Goal: Task Accomplishment & Management: Complete application form

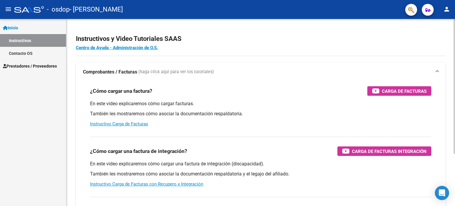
click at [455, 100] on div at bounding box center [454, 86] width 1 height 135
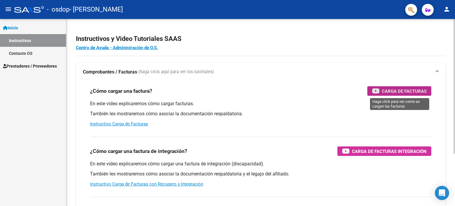
click at [384, 93] on span "Carga de Facturas" at bounding box center [404, 90] width 45 height 7
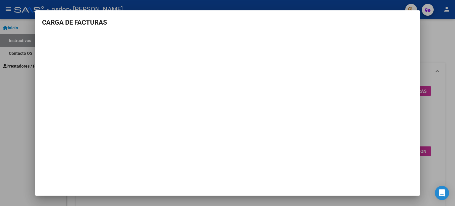
click at [433, 31] on div at bounding box center [227, 103] width 455 height 206
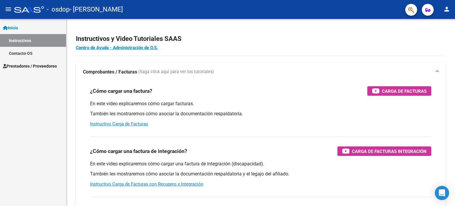
click at [33, 64] on span "Prestadores / Proveedores" at bounding box center [30, 66] width 54 height 7
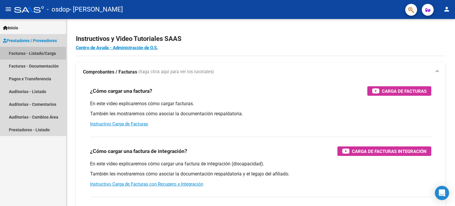
click at [36, 55] on link "Facturas - Listado/Carga" at bounding box center [33, 53] width 66 height 13
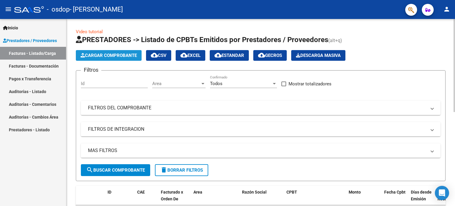
click at [95, 55] on span "Cargar Comprobante" at bounding box center [109, 55] width 56 height 5
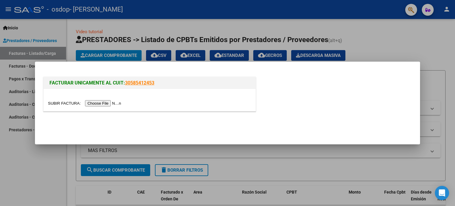
click at [110, 104] on input "file" at bounding box center [85, 103] width 75 height 6
click at [100, 105] on input "file" at bounding box center [85, 103] width 75 height 6
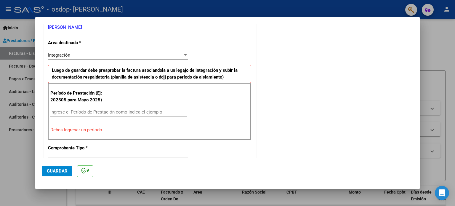
scroll to position [124, 0]
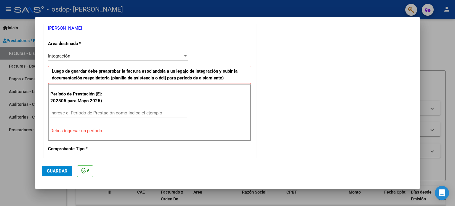
click at [185, 55] on div at bounding box center [185, 55] width 3 height 1
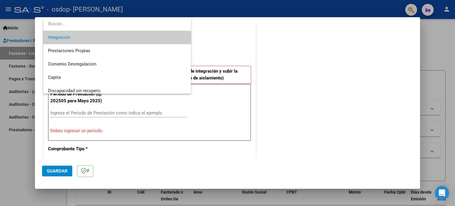
scroll to position [44, 0]
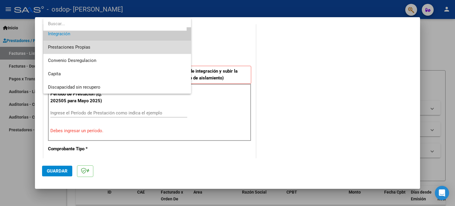
click at [125, 47] on span "Prestaciones Propias" at bounding box center [117, 47] width 139 height 13
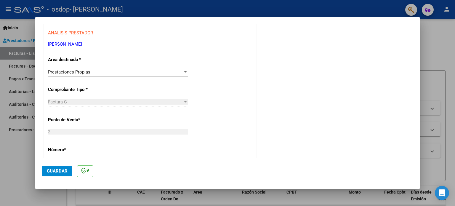
scroll to position [110, 0]
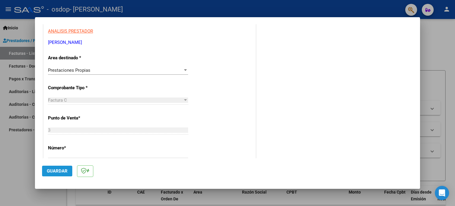
click at [58, 171] on span "Guardar" at bounding box center [57, 170] width 21 height 5
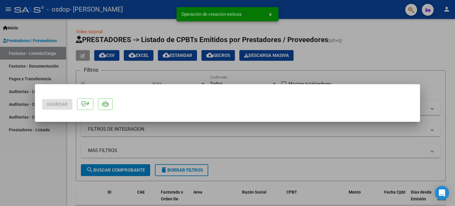
scroll to position [0, 0]
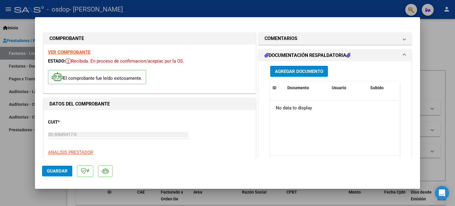
click at [291, 72] on span "Agregar Documento" at bounding box center [299, 71] width 48 height 5
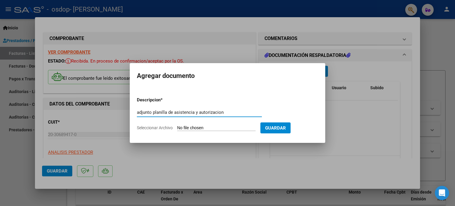
type input "adjunto planilla de asistencia y autorizacion"
click at [278, 130] on span "Guardar" at bounding box center [275, 127] width 21 height 5
click at [233, 129] on input "Seleccionar Archivo" at bounding box center [216, 128] width 79 height 6
type input "C:\fakepath\autorizacion 2025 (1).jpg"
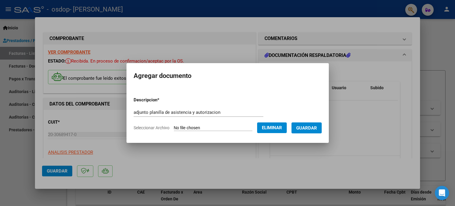
click at [301, 129] on button "Guardar" at bounding box center [307, 127] width 30 height 11
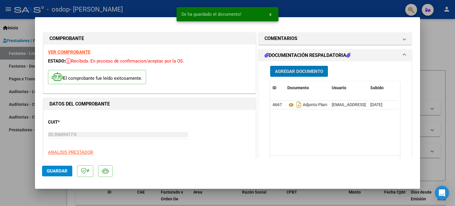
click at [299, 72] on span "Agregar Documento" at bounding box center [299, 71] width 48 height 5
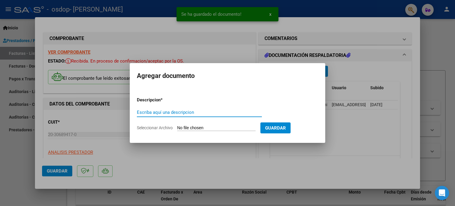
click at [219, 114] on input "Escriba aquí una descripcion" at bounding box center [199, 112] width 125 height 5
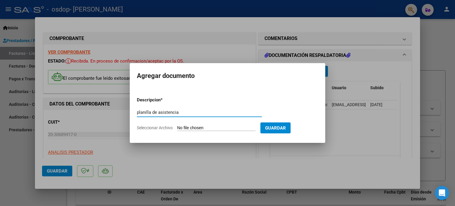
type input "planilla de asistencia"
click at [255, 128] on input "Seleccionar Archivo" at bounding box center [216, 128] width 79 height 6
type input "C:\fakepath\planilla asistencia [DATE] [PERSON_NAME].pdf"
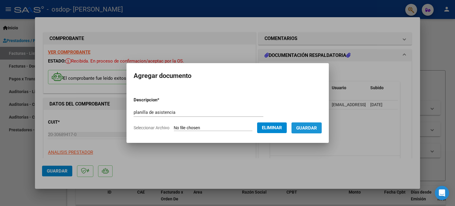
click at [313, 126] on span "Guardar" at bounding box center [306, 127] width 21 height 5
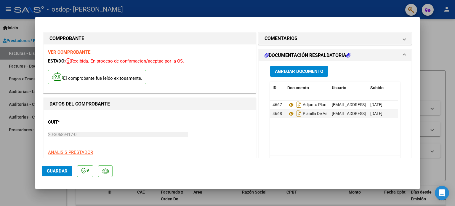
click at [59, 170] on span "Guardar" at bounding box center [57, 170] width 21 height 5
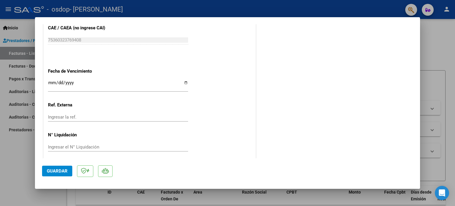
scroll to position [339, 0]
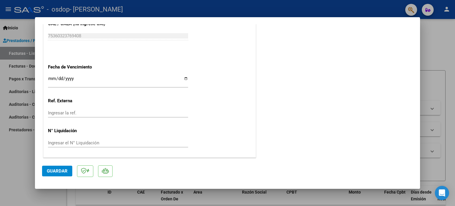
click at [430, 54] on div at bounding box center [227, 103] width 455 height 206
type input "$ 0,00"
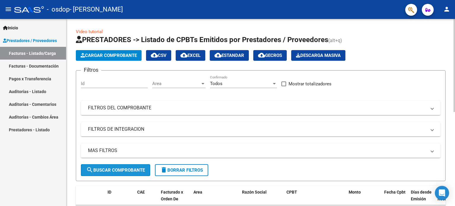
click at [101, 170] on span "search Buscar Comprobante" at bounding box center [115, 170] width 59 height 5
click at [70, 156] on div "Video tutorial PRESTADORES -> Listado de CPBTs Emitidos por Prestadores / Prove…" at bounding box center [260, 205] width 389 height 373
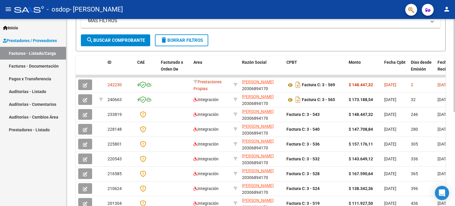
scroll to position [130, 0]
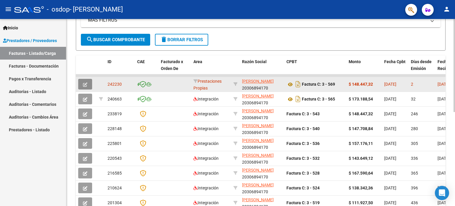
click at [86, 83] on icon "button" at bounding box center [85, 84] width 4 height 4
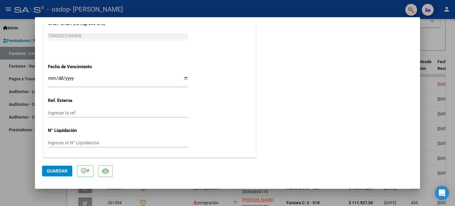
scroll to position [0, 0]
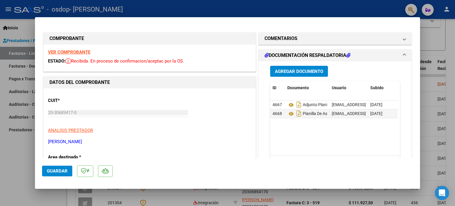
click at [345, 161] on mat-dialog-actions "Guardar" at bounding box center [227, 169] width 371 height 23
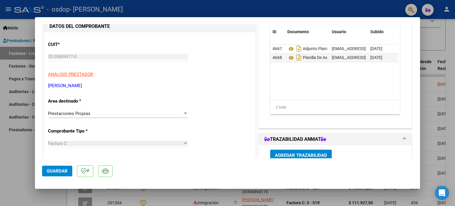
scroll to position [59, 0]
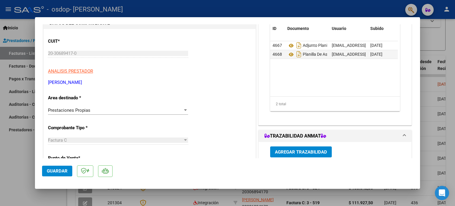
click at [186, 111] on div at bounding box center [185, 110] width 5 height 5
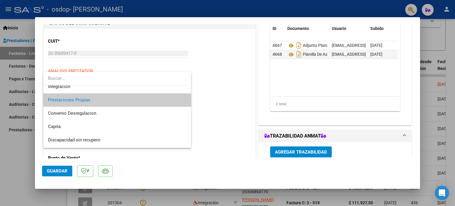
scroll to position [34, 0]
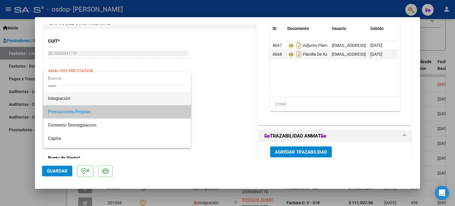
click at [120, 98] on span "Integración" at bounding box center [117, 98] width 139 height 13
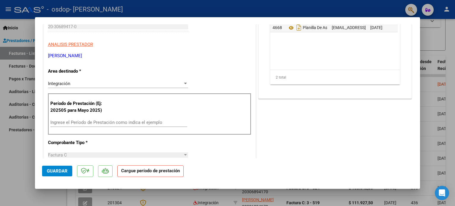
scroll to position [95, 0]
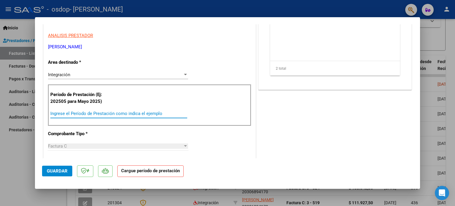
click at [133, 112] on input "Ingrese el Período de Prestación como indica el ejemplo" at bounding box center [118, 113] width 137 height 5
click at [146, 116] on input "Ingrese el Período de Prestación como indica el ejemplo" at bounding box center [118, 113] width 137 height 5
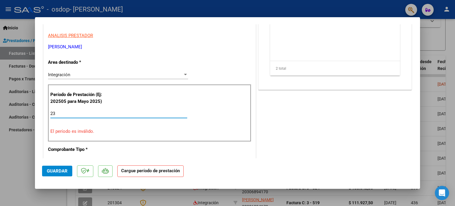
type input "2"
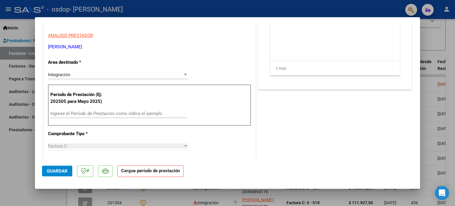
click at [432, 92] on div at bounding box center [227, 103] width 455 height 206
type input "$ 0,00"
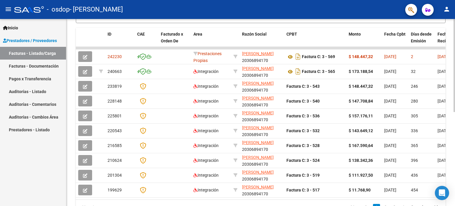
scroll to position [160, 0]
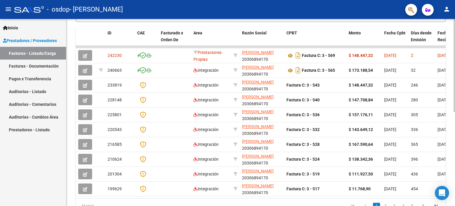
click at [454, 125] on div at bounding box center [454, 146] width 1 height 93
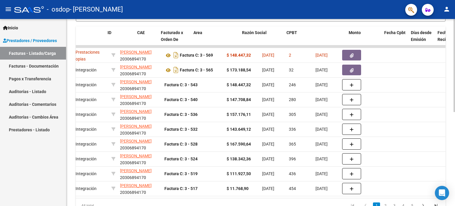
scroll to position [0, 0]
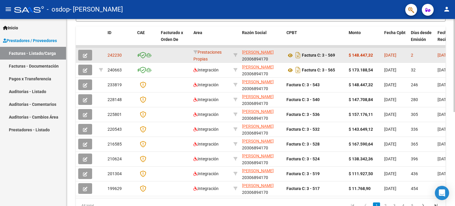
click at [85, 56] on icon "button" at bounding box center [85, 55] width 4 height 4
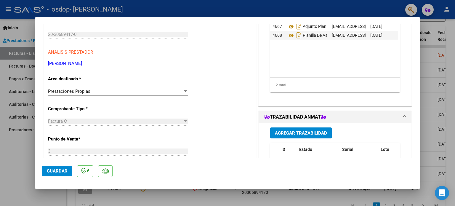
scroll to position [73, 0]
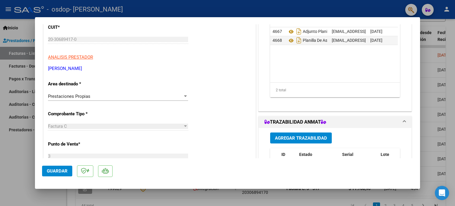
click at [183, 94] on div at bounding box center [185, 96] width 5 height 5
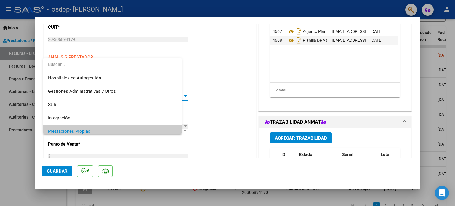
scroll to position [35, 0]
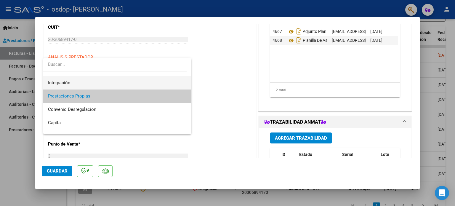
click at [171, 84] on span "Integración" at bounding box center [117, 82] width 139 height 13
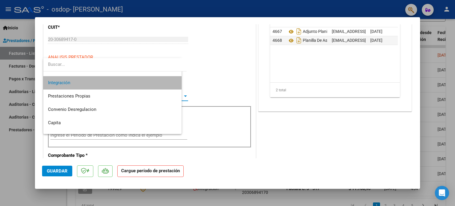
scroll to position [40, 0]
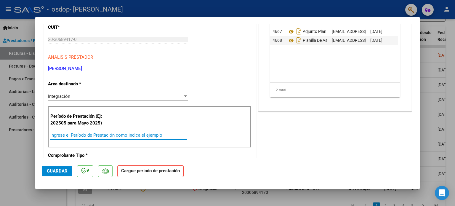
click at [105, 135] on input "Ingrese el Período de Prestación como indica el ejemplo" at bounding box center [118, 135] width 137 height 5
click at [430, 80] on div at bounding box center [227, 103] width 455 height 206
type input "$ 0,00"
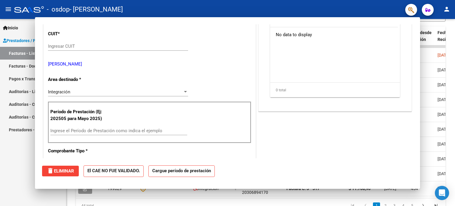
scroll to position [0, 0]
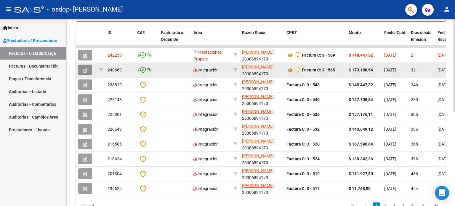
click at [87, 72] on button "button" at bounding box center [85, 70] width 14 height 11
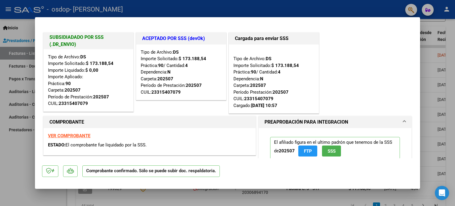
click at [433, 49] on div at bounding box center [227, 103] width 455 height 206
type input "$ 0,00"
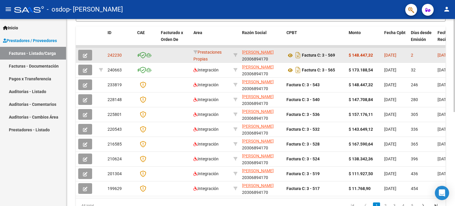
click at [87, 56] on icon "button" at bounding box center [85, 55] width 4 height 4
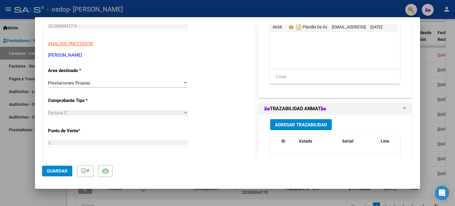
scroll to position [95, 0]
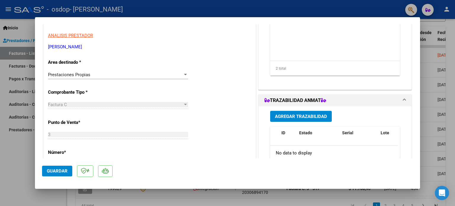
click at [179, 74] on div "Prestaciones Propias" at bounding box center [115, 74] width 135 height 5
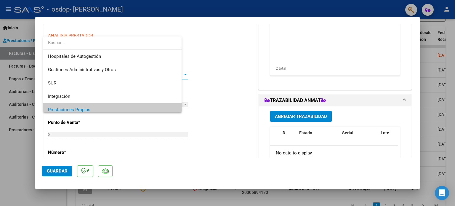
scroll to position [35, 0]
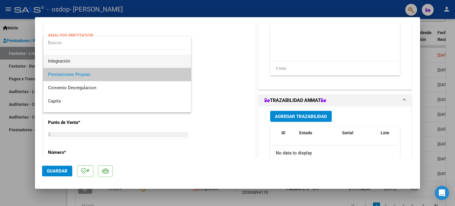
click at [132, 63] on span "Integración" at bounding box center [117, 61] width 139 height 13
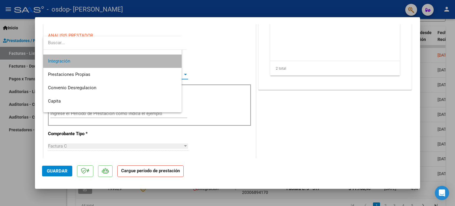
scroll to position [40, 0]
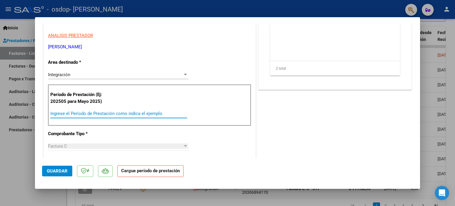
click at [97, 112] on input "Ingrese el Período de Prestación como indica el ejemplo" at bounding box center [118, 113] width 137 height 5
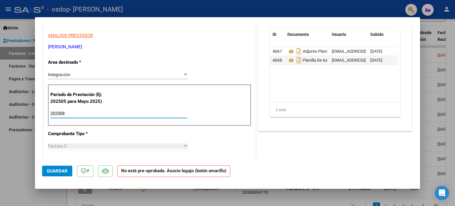
type input "202508"
click at [63, 174] on button "Guardar" at bounding box center [57, 171] width 30 height 11
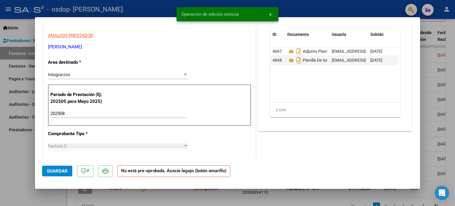
click at [437, 93] on div at bounding box center [227, 103] width 455 height 206
type input "$ 0,00"
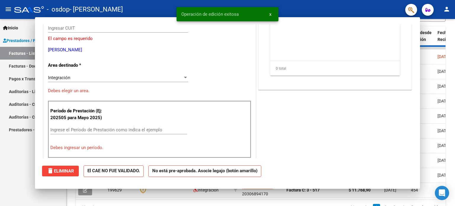
scroll to position [105, 0]
